Goal: Transaction & Acquisition: Purchase product/service

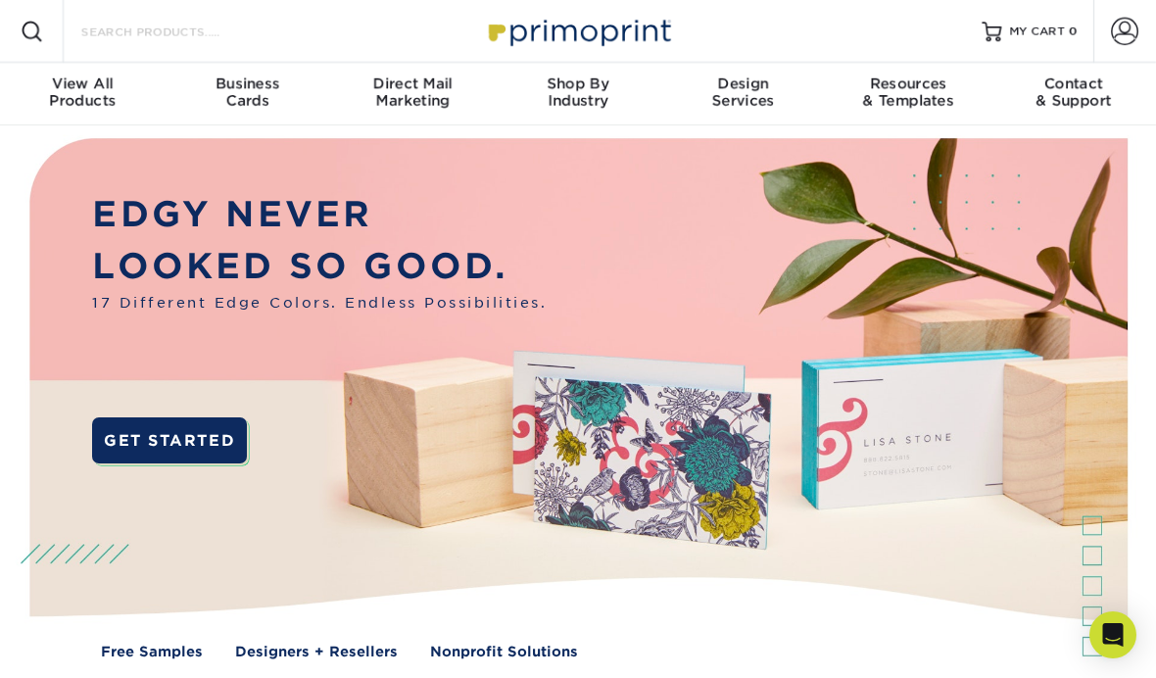
click at [139, 32] on input "Search Products" at bounding box center [174, 32] width 191 height 24
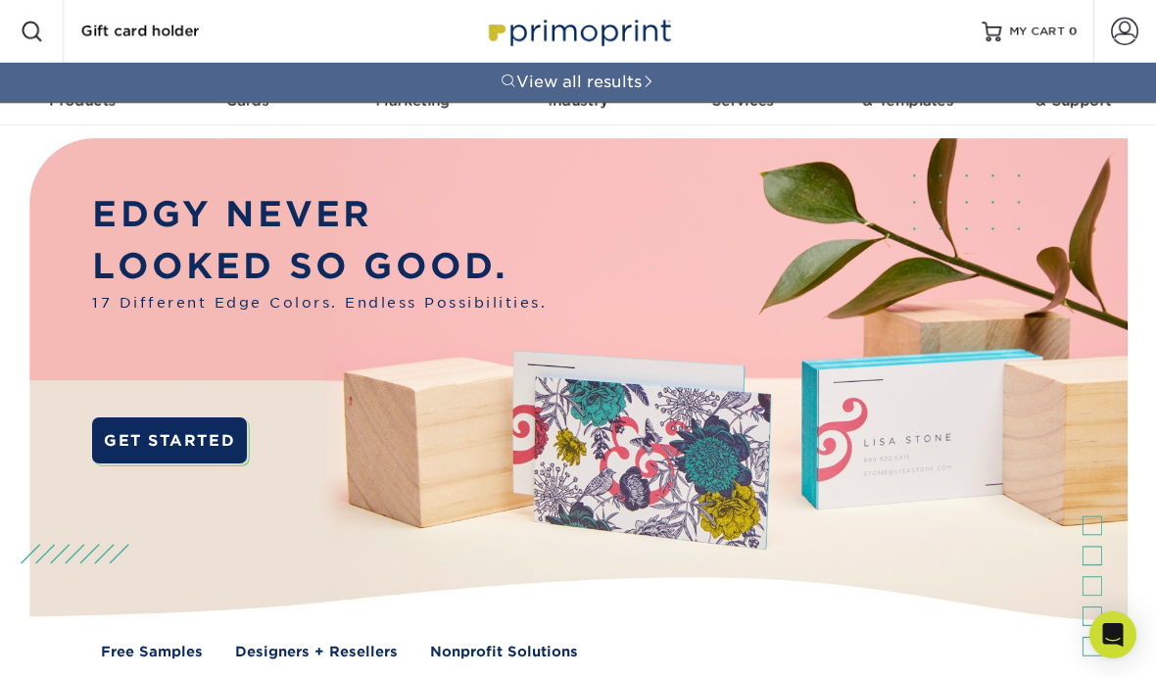
type input "Gift card holder"
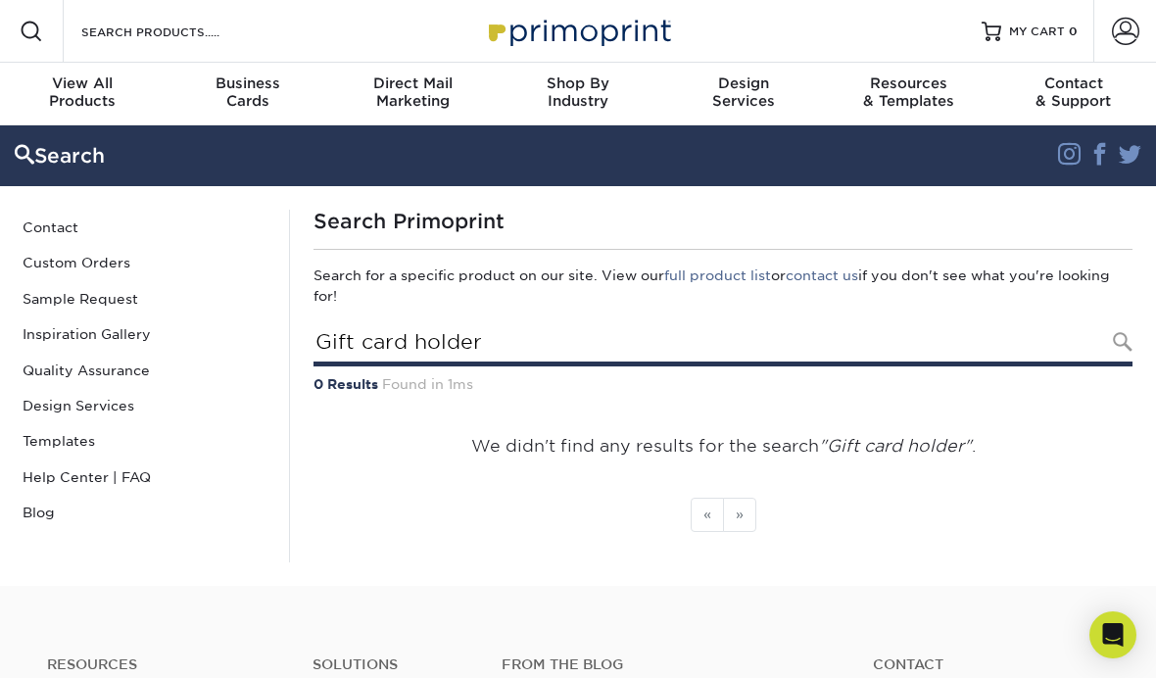
click at [765, 329] on input "Gift card holder" at bounding box center [723, 343] width 819 height 45
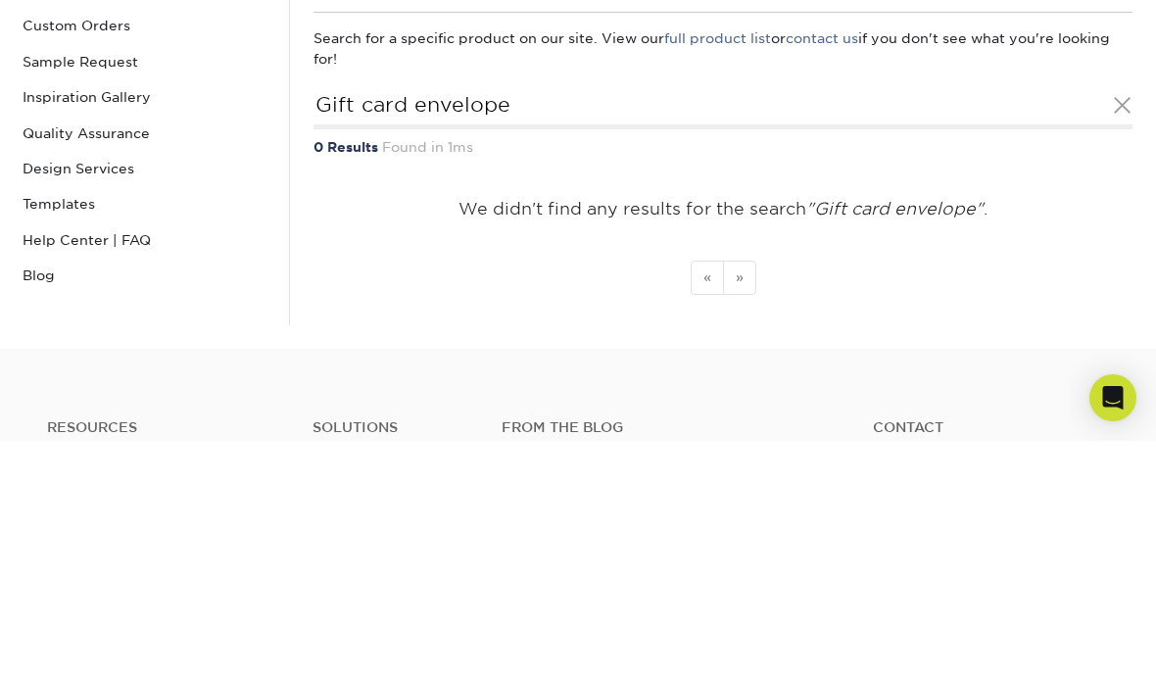
scroll to position [237, 0]
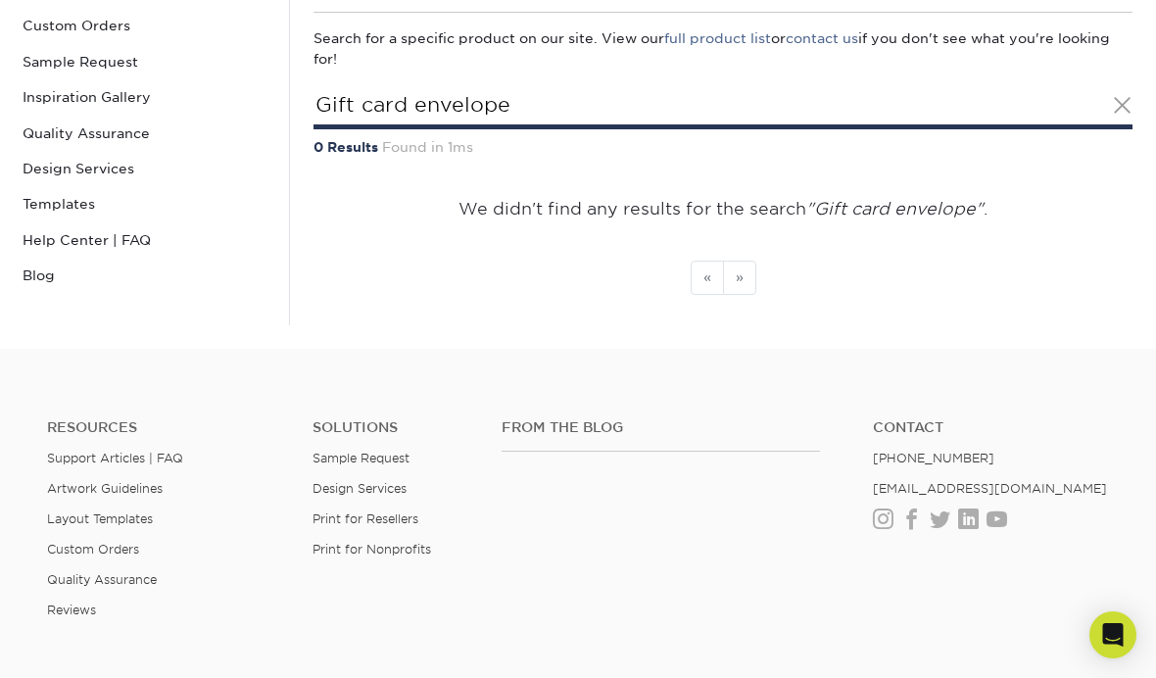
click at [851, 117] on input "Gift card envelope" at bounding box center [723, 106] width 819 height 45
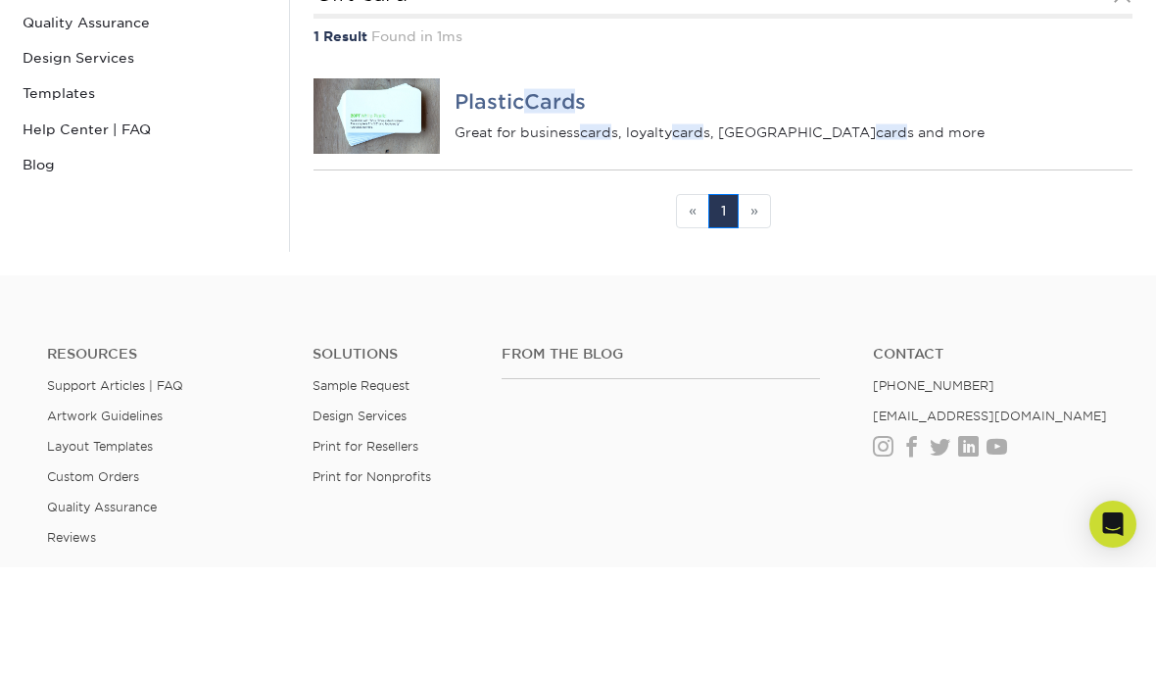
click at [1115, 232] on p "Great for business card s, loyalty card s, ID card s and more" at bounding box center [794, 242] width 678 height 20
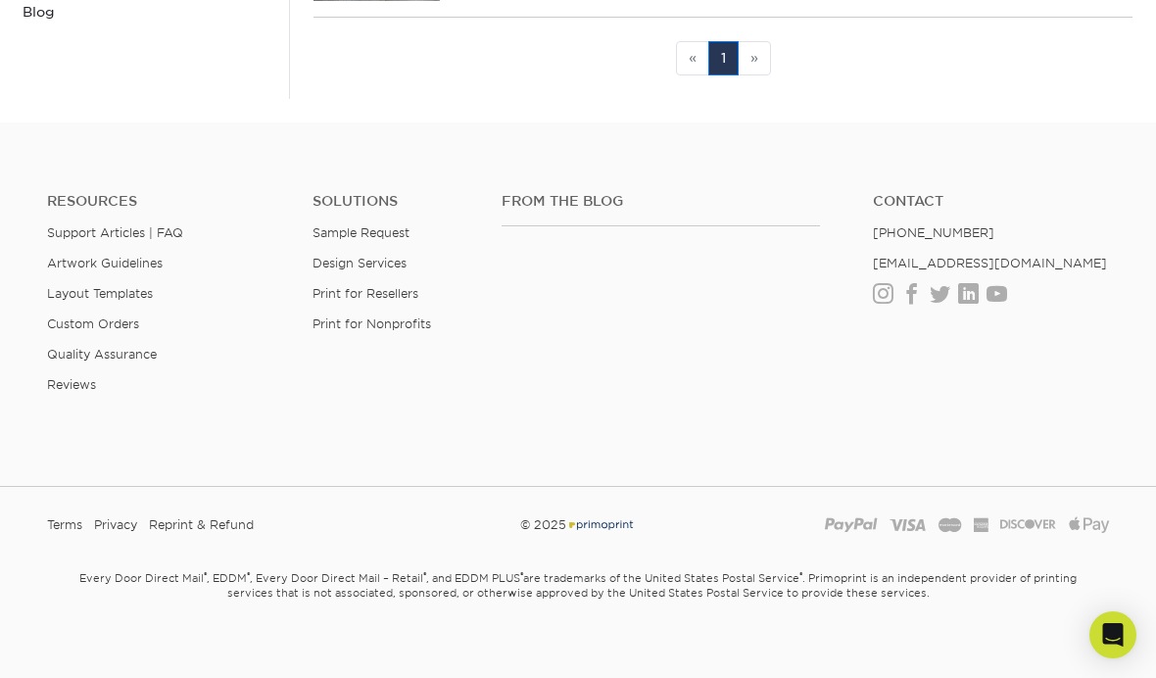
scroll to position [237, 0]
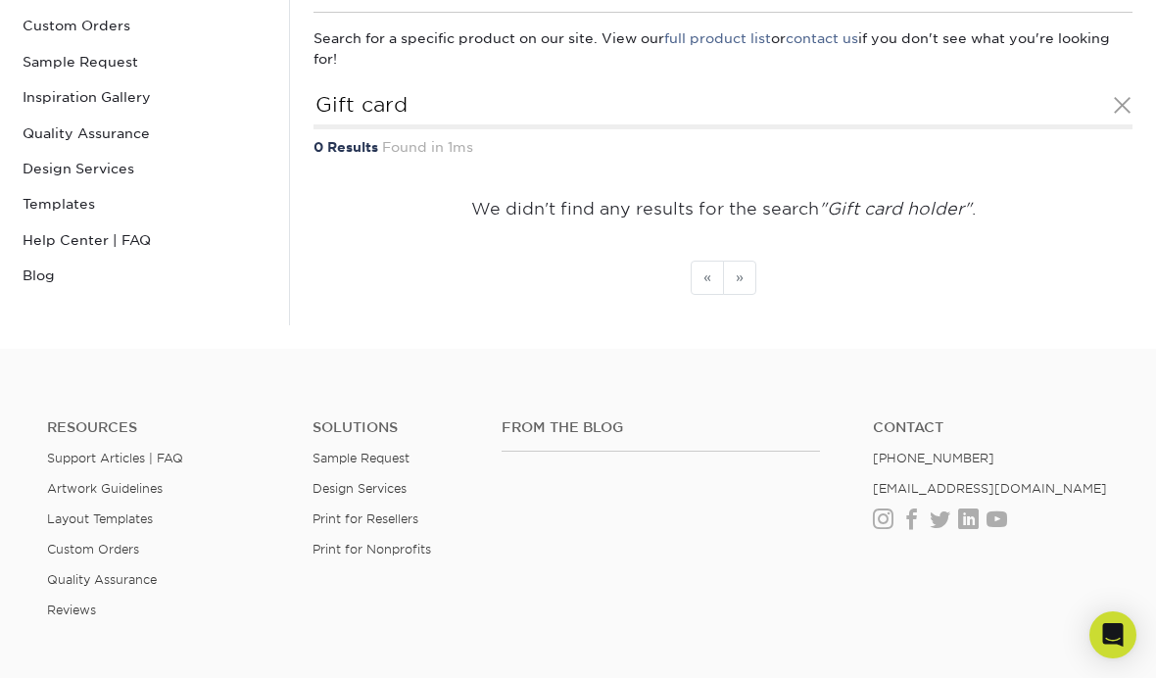
type input "Gift card holder"
